Goal: Task Accomplishment & Management: Use online tool/utility

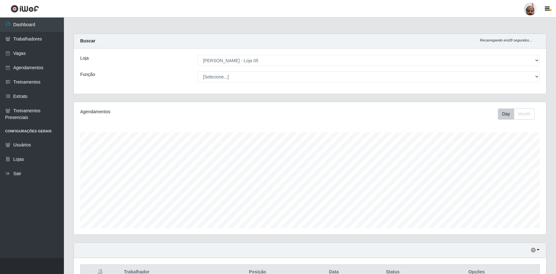
select select "252"
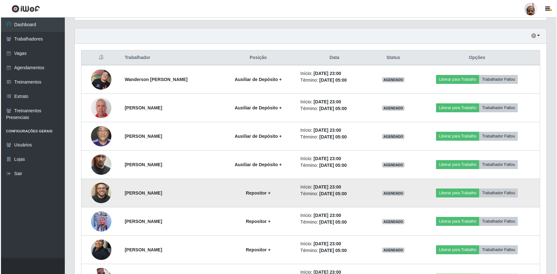
scroll to position [204, 0]
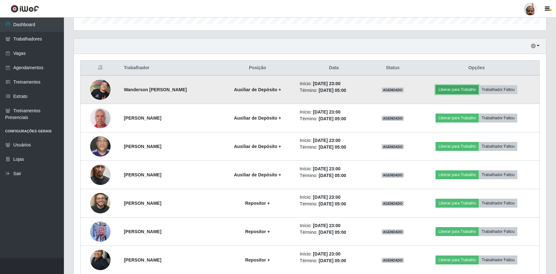
click at [456, 89] on button "Liberar para Trabalho" at bounding box center [456, 89] width 43 height 9
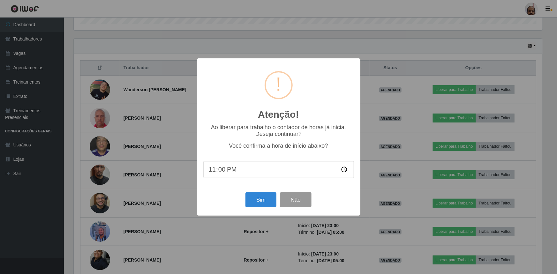
scroll to position [133, 469]
click at [264, 203] on button "Sim" at bounding box center [261, 200] width 31 height 15
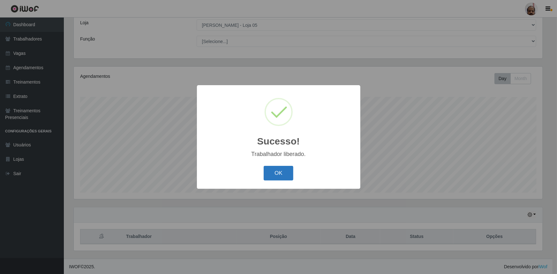
click at [284, 177] on button "OK" at bounding box center [279, 173] width 30 height 15
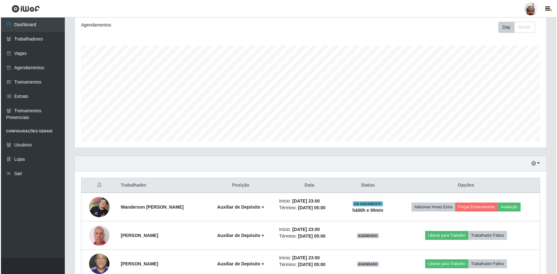
scroll to position [152, 0]
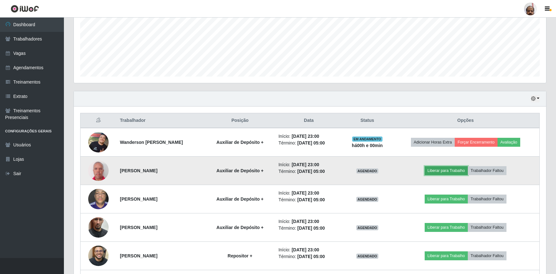
click at [451, 169] on button "Liberar para Trabalho" at bounding box center [445, 170] width 43 height 9
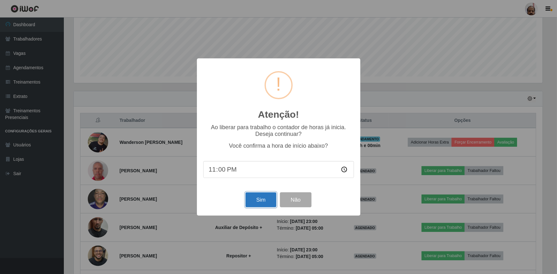
click at [256, 196] on button "Sim" at bounding box center [261, 200] width 31 height 15
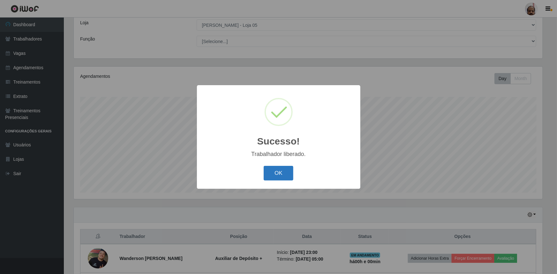
click at [282, 178] on button "OK" at bounding box center [279, 173] width 30 height 15
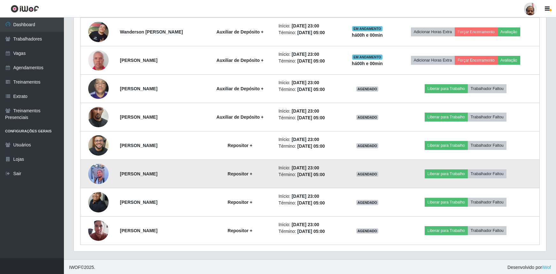
scroll to position [262, 0]
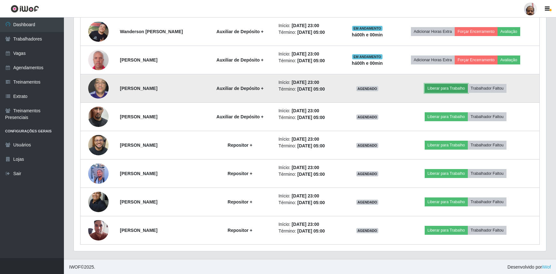
click at [444, 88] on button "Liberar para Trabalho" at bounding box center [445, 88] width 43 height 9
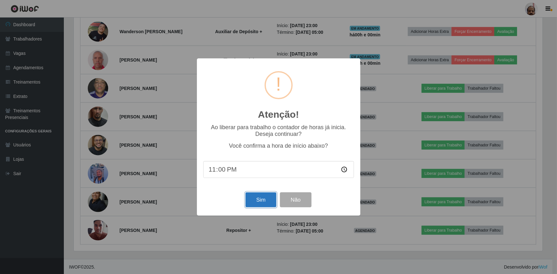
click at [251, 196] on button "Sim" at bounding box center [261, 200] width 31 height 15
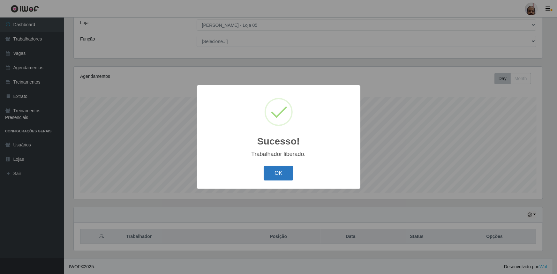
drag, startPoint x: 284, startPoint y: 171, endPoint x: 298, endPoint y: 170, distance: 13.5
click at [286, 172] on button "OK" at bounding box center [279, 173] width 30 height 15
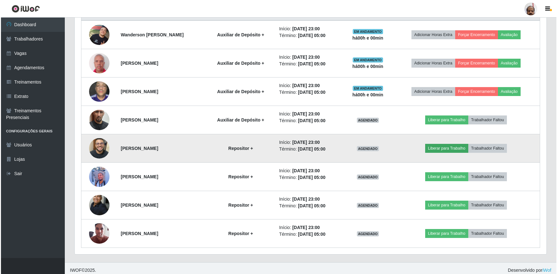
scroll to position [0, 0]
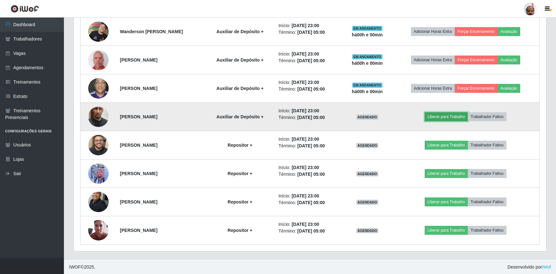
click at [447, 117] on button "Liberar para Trabalho" at bounding box center [445, 116] width 43 height 9
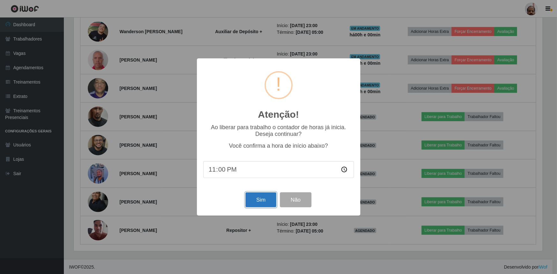
click at [256, 198] on button "Sim" at bounding box center [261, 200] width 31 height 15
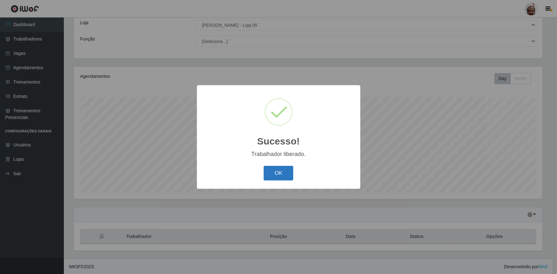
drag, startPoint x: 277, startPoint y: 174, endPoint x: 280, endPoint y: 173, distance: 3.6
click at [277, 176] on button "OK" at bounding box center [279, 173] width 30 height 15
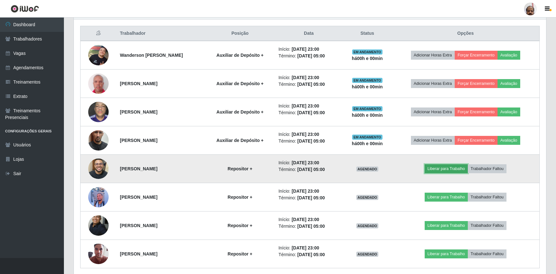
click at [437, 165] on button "Liberar para Trabalho" at bounding box center [445, 168] width 43 height 9
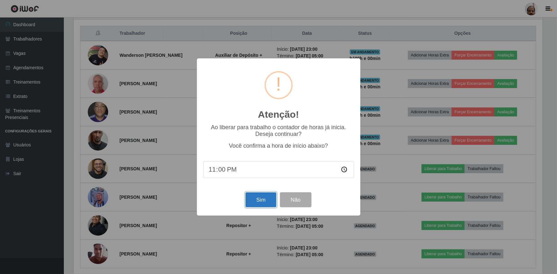
click at [268, 203] on button "Sim" at bounding box center [261, 200] width 31 height 15
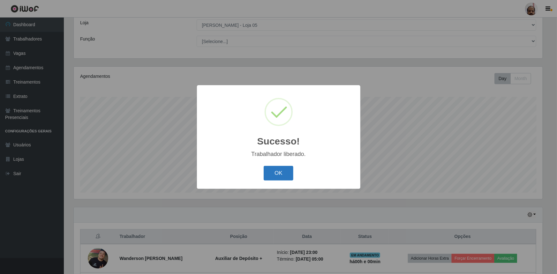
click at [283, 172] on button "OK" at bounding box center [279, 173] width 30 height 15
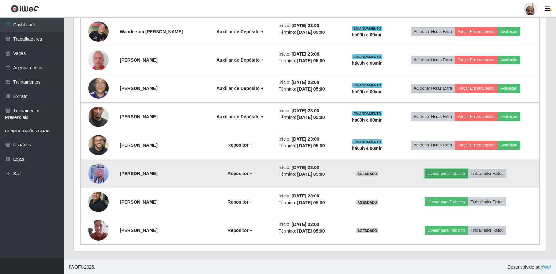
click at [444, 169] on button "Liberar para Trabalho" at bounding box center [445, 173] width 43 height 9
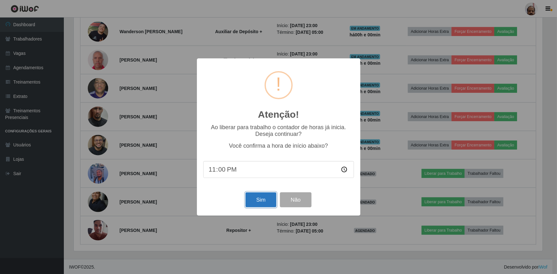
click at [249, 198] on button "Sim" at bounding box center [261, 200] width 31 height 15
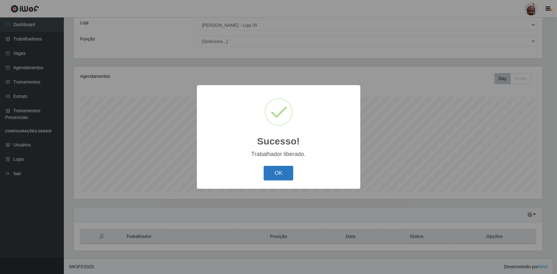
click at [290, 167] on button "OK" at bounding box center [279, 173] width 30 height 15
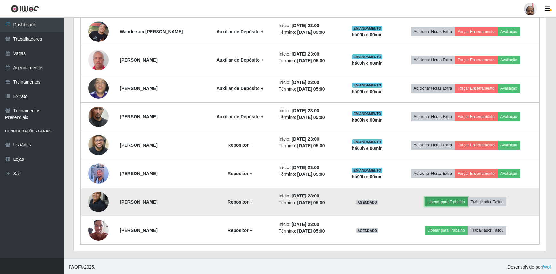
click at [445, 200] on button "Liberar para Trabalho" at bounding box center [445, 202] width 43 height 9
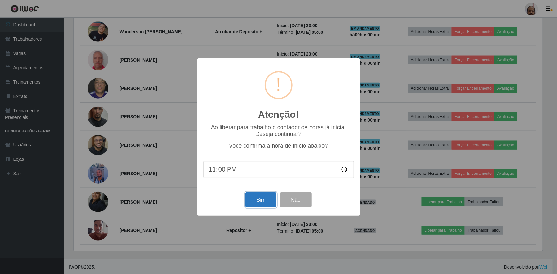
click at [261, 204] on button "Sim" at bounding box center [261, 200] width 31 height 15
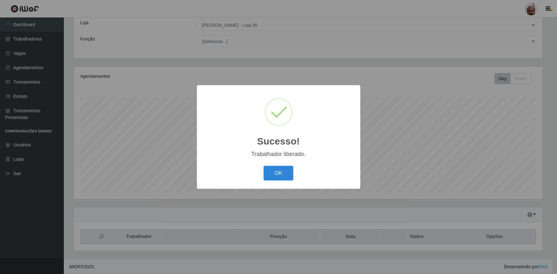
drag, startPoint x: 283, startPoint y: 178, endPoint x: 329, endPoint y: 182, distance: 46.1
click at [283, 178] on button "OK" at bounding box center [279, 173] width 30 height 15
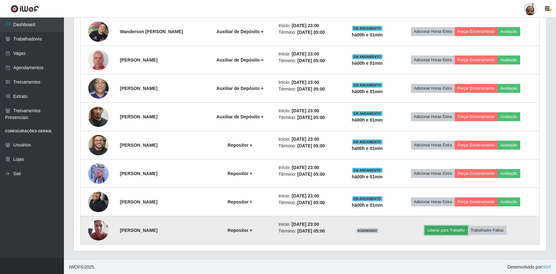
click at [443, 231] on button "Liberar para Trabalho" at bounding box center [445, 230] width 43 height 9
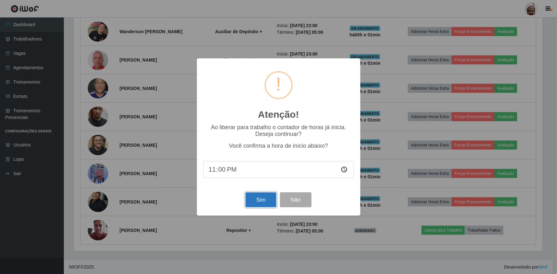
click at [253, 201] on button "Sim" at bounding box center [261, 200] width 31 height 15
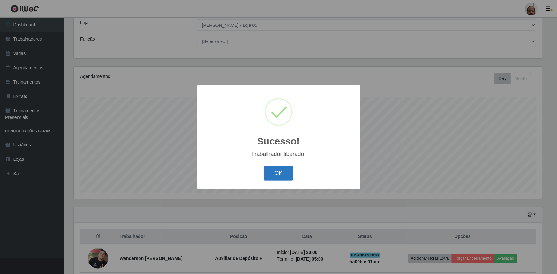
drag, startPoint x: 271, startPoint y: 174, endPoint x: 276, endPoint y: 172, distance: 5.1
click at [271, 175] on button "OK" at bounding box center [279, 173] width 30 height 15
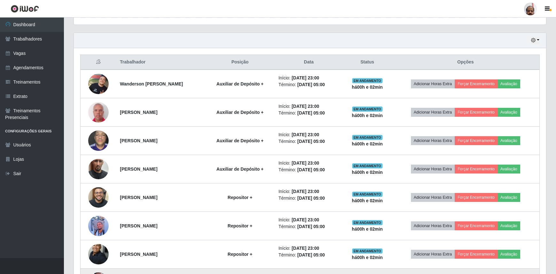
scroll to position [262, 0]
